Goal: Task Accomplishment & Management: Manage account settings

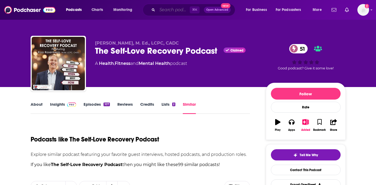
click at [165, 9] on input "Search podcasts, credits, & more..." at bounding box center [173, 10] width 33 height 9
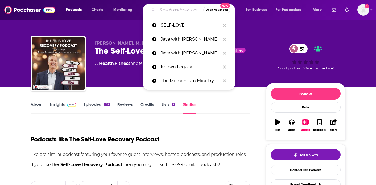
click at [260, 20] on div "[PERSON_NAME], M. Ed., LCPC, CADC The Self-Love Recovery Podcast Claimed 51 A H…" at bounding box center [188, 43] width 341 height 87
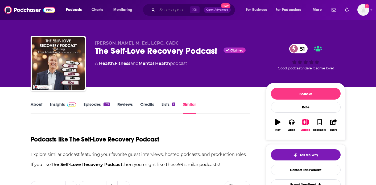
click at [167, 13] on input "Search podcasts, credits, & more..." at bounding box center [173, 10] width 33 height 9
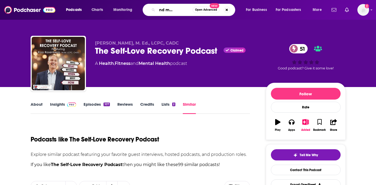
type input "nature and mental health"
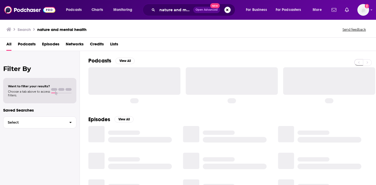
click at [30, 46] on span "Podcasts" at bounding box center [27, 45] width 18 height 11
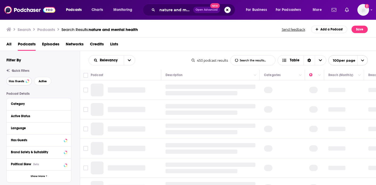
click at [13, 79] on button "Has Guests" at bounding box center [19, 81] width 26 height 9
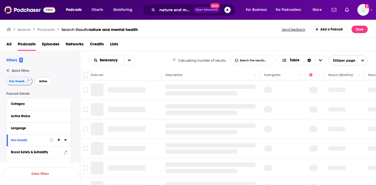
click at [41, 80] on span "Active" at bounding box center [43, 81] width 8 height 3
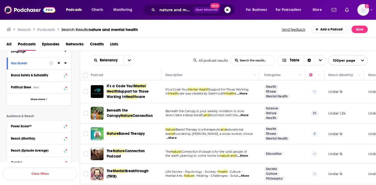
scroll to position [138, 0]
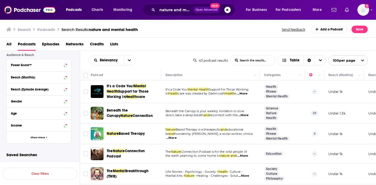
click at [248, 114] on span "...More" at bounding box center [243, 115] width 11 height 4
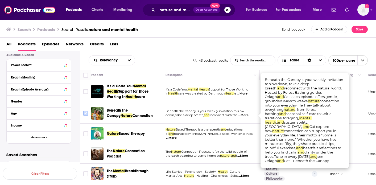
click at [87, 114] on input "Toggle select row" at bounding box center [85, 113] width 5 height 5
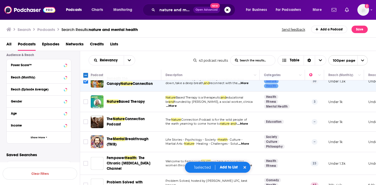
scroll to position [30, 0]
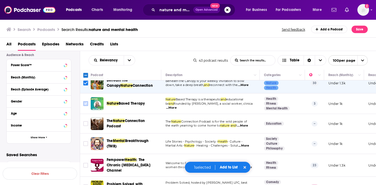
click at [88, 104] on icon "Toggle select row" at bounding box center [86, 103] width 6 height 6
click at [84, 104] on input "Toggle select row" at bounding box center [85, 103] width 5 height 5
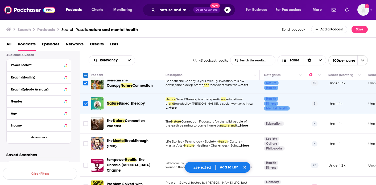
click at [246, 126] on span "...More" at bounding box center [243, 125] width 11 height 4
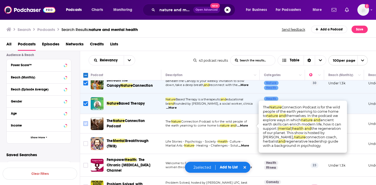
click at [86, 125] on input "Toggle select row" at bounding box center [85, 123] width 5 height 5
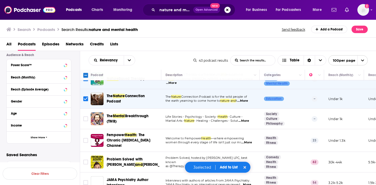
scroll to position [58, 0]
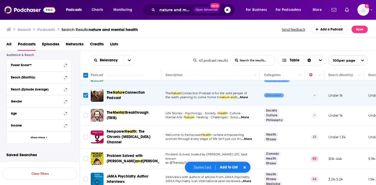
click at [249, 115] on p "Life Stories - Psychology - Society - Health - Culture -" at bounding box center [211, 113] width 90 height 4
click at [249, 116] on span "...More" at bounding box center [244, 117] width 11 height 4
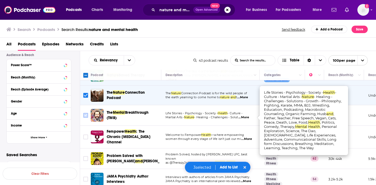
click at [87, 116] on input "Toggle select row" at bounding box center [85, 115] width 5 height 5
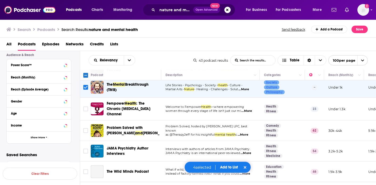
scroll to position [88, 0]
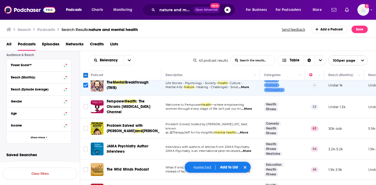
click at [249, 107] on span "...More" at bounding box center [247, 109] width 11 height 4
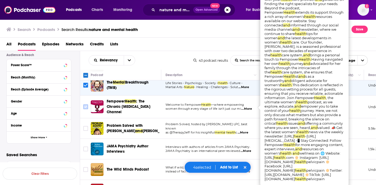
click at [87, 107] on input "Toggle select row" at bounding box center [85, 106] width 5 height 5
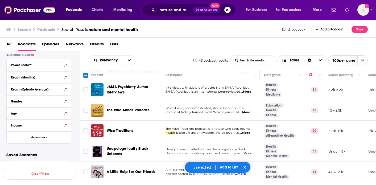
scroll to position [148, 0]
click at [250, 110] on span "...More" at bounding box center [245, 112] width 11 height 4
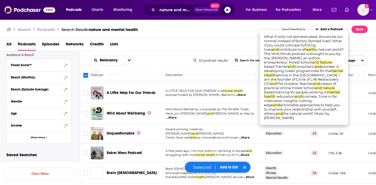
scroll to position [227, 0]
click at [250, 135] on span "...More" at bounding box center [244, 137] width 11 height 4
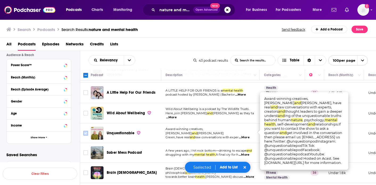
click at [87, 131] on input "Toggle select row" at bounding box center [85, 133] width 5 height 5
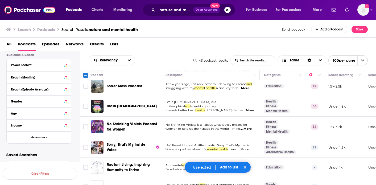
scroll to position [294, 0]
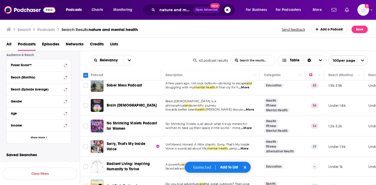
click at [246, 126] on span "...More" at bounding box center [246, 128] width 11 height 4
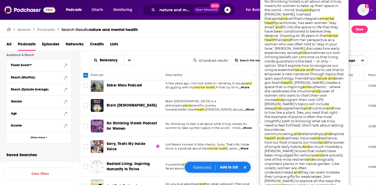
click at [145, 157] on td "Radiant Living: Inspiring Humanity to Thrive" at bounding box center [126, 166] width 71 height 19
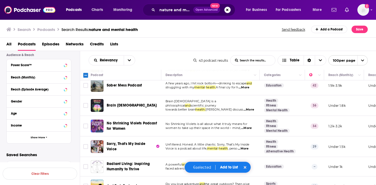
click at [246, 146] on span "...More" at bounding box center [243, 148] width 11 height 4
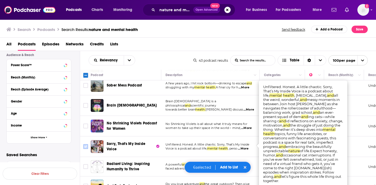
click at [85, 144] on input "Toggle select row" at bounding box center [85, 146] width 5 height 5
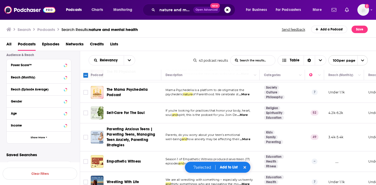
scroll to position [781, 0]
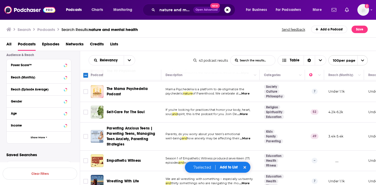
click at [233, 166] on button "Add to List" at bounding box center [229, 167] width 26 height 5
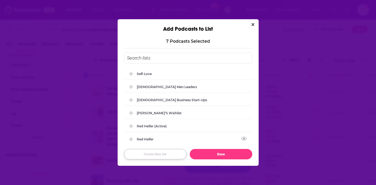
click at [158, 156] on button "Create New List" at bounding box center [155, 154] width 63 height 10
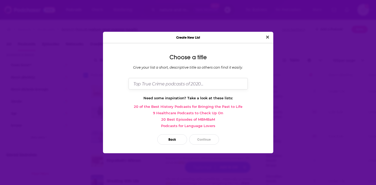
click at [183, 85] on input "Dialog" at bounding box center [188, 83] width 119 height 11
type input "Nature & Mental Health"
click at [199, 141] on button "Continue" at bounding box center [204, 139] width 30 height 10
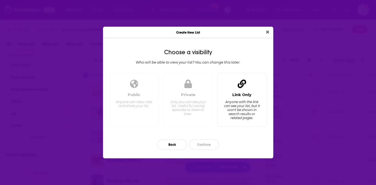
click at [234, 108] on div "Anyone with the link can see your list, but it won't be shown in search results…" at bounding box center [242, 110] width 37 height 20
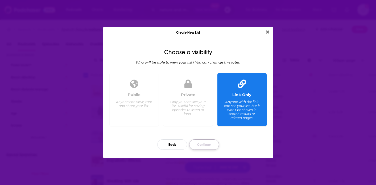
click at [207, 143] on button "Continue" at bounding box center [204, 144] width 30 height 10
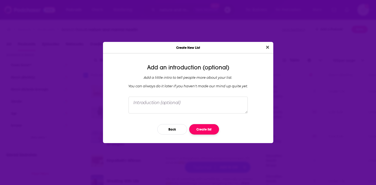
click at [206, 127] on button "Create list" at bounding box center [204, 129] width 30 height 10
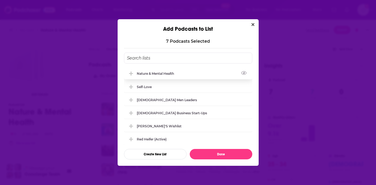
click at [154, 71] on div "Nature & Mental Health" at bounding box center [188, 73] width 128 height 12
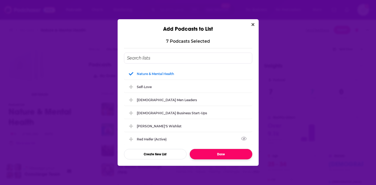
click at [220, 158] on button "Done" at bounding box center [221, 154] width 63 height 10
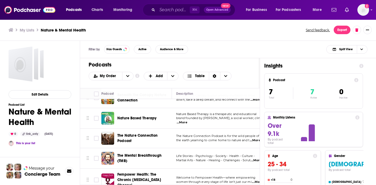
scroll to position [11, 0]
click at [257, 140] on span "...More" at bounding box center [255, 140] width 11 height 4
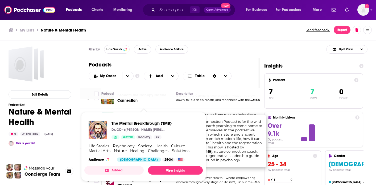
click at [243, 109] on td "Nature Based Therapy is a therapeutic and educational brand founded by [PERSON_…" at bounding box center [221, 118] width 99 height 21
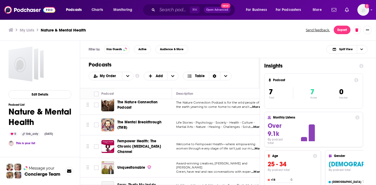
scroll to position [55, 0]
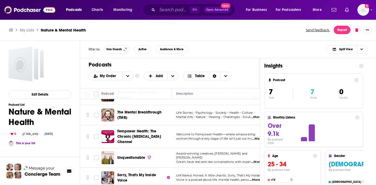
click at [248, 154] on span "Award-winning creatives, [PERSON_NAME] and [PERSON_NAME]" at bounding box center [211, 155] width 71 height 8
click at [257, 160] on span "...More" at bounding box center [257, 162] width 11 height 4
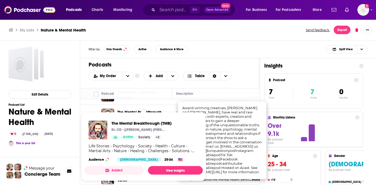
click at [151, 115] on span "The Mental Breakthrough (TMB) Dr. CD - ([PERSON_NAME] [PERSON_NAME], PsyD) Acti…" at bounding box center [143, 146] width 119 height 69
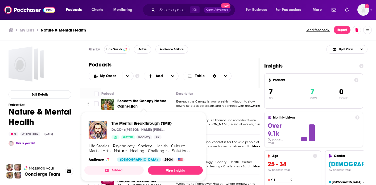
scroll to position [0, 0]
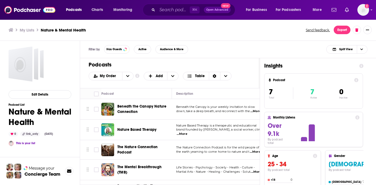
click at [141, 105] on span "Beneath the Canopy Nature Connection" at bounding box center [141, 109] width 49 height 10
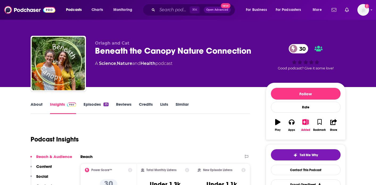
scroll to position [12, 0]
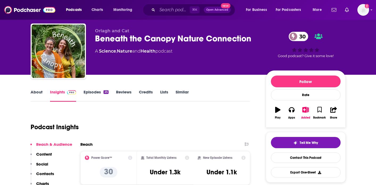
click at [37, 94] on link "About" at bounding box center [37, 95] width 12 height 12
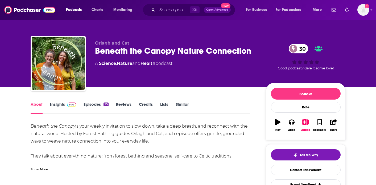
click at [44, 170] on div "Show More" at bounding box center [39, 168] width 17 height 5
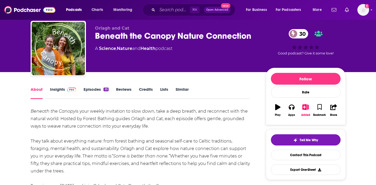
scroll to position [22, 0]
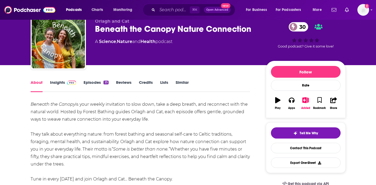
click at [100, 169] on div "Beneath the Canopy is your weekly invitation to slow down, take a deep breath, …" at bounding box center [141, 141] width 220 height 82
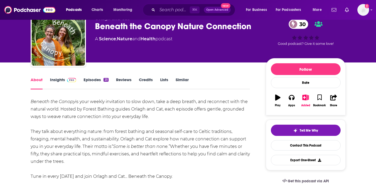
scroll to position [26, 0]
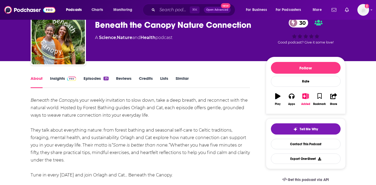
click at [185, 78] on link "Similar" at bounding box center [182, 82] width 13 height 12
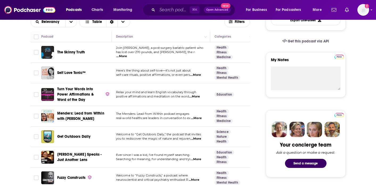
scroll to position [162, 0]
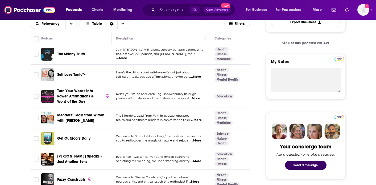
click at [127, 57] on span "...More" at bounding box center [121, 58] width 11 height 4
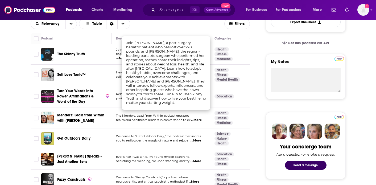
click at [176, 136] on span "Welcome to "Get Outdoors Daily," the podcast that invites" at bounding box center [158, 136] width 85 height 4
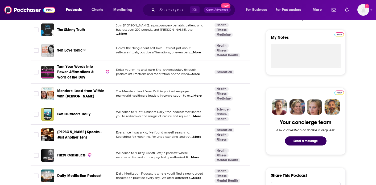
scroll to position [188, 0]
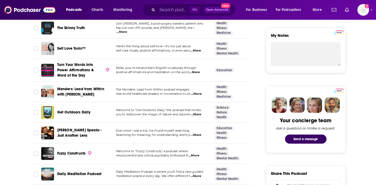
click at [199, 115] on span "...More" at bounding box center [196, 114] width 11 height 4
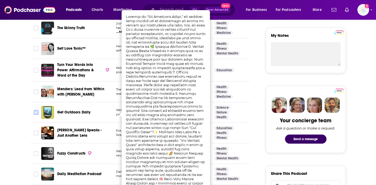
click at [38, 111] on input "Toggle select row" at bounding box center [36, 112] width 5 height 5
checkbox input "true"
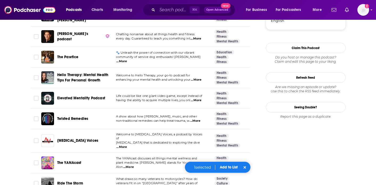
scroll to position [557, 0]
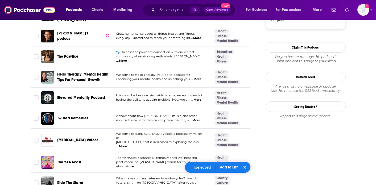
click at [199, 77] on span "...More" at bounding box center [196, 79] width 11 height 4
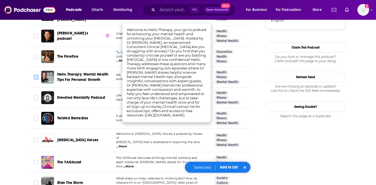
click at [37, 75] on input "Toggle select row" at bounding box center [36, 77] width 5 height 5
checkbox input "true"
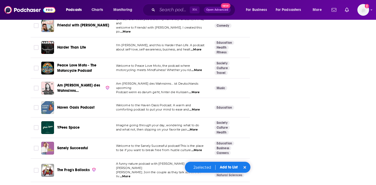
scroll to position [1620, 0]
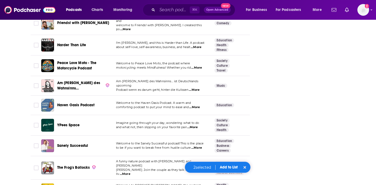
click at [199, 105] on span "...More" at bounding box center [194, 107] width 11 height 4
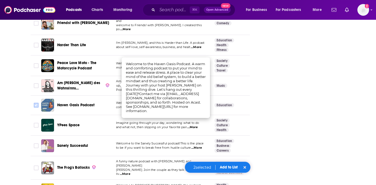
click at [35, 103] on input "Toggle select row" at bounding box center [36, 105] width 5 height 5
checkbox input "true"
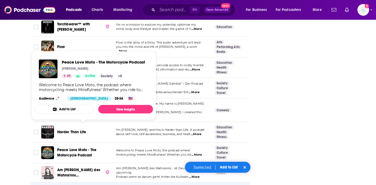
scroll to position [1527, 0]
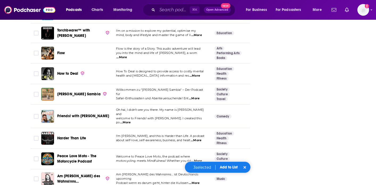
click at [226, 168] on button "Add to List" at bounding box center [229, 167] width 26 height 5
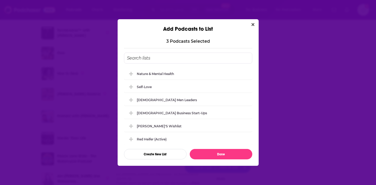
scroll to position [0, 0]
click at [151, 75] on div "Nature & Mental Health" at bounding box center [157, 73] width 40 height 4
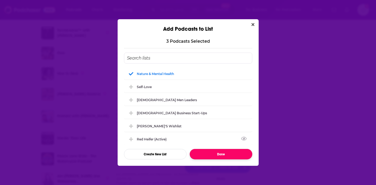
click at [224, 154] on button "Done" at bounding box center [221, 154] width 63 height 10
checkbox input "false"
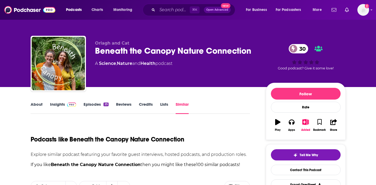
scroll to position [1527, 0]
